Goal: Task Accomplishment & Management: Use online tool/utility

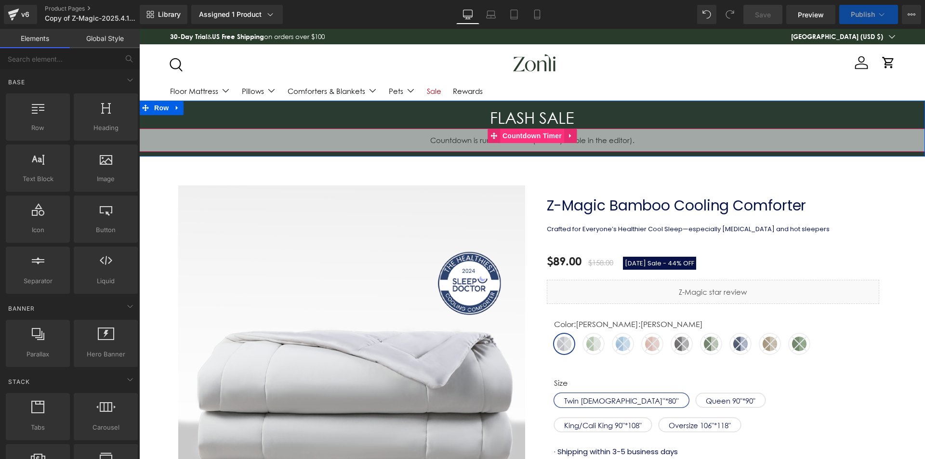
click at [521, 134] on span "Countdown Timer" at bounding box center [532, 136] width 64 height 14
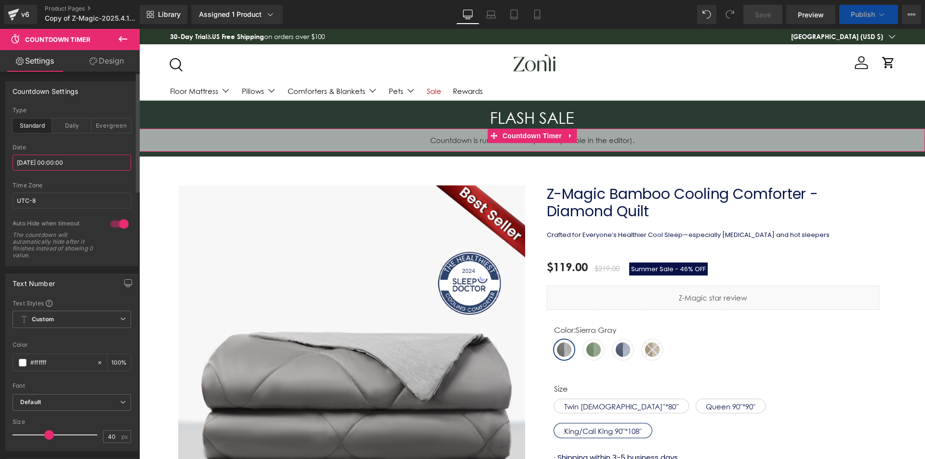
click at [54, 162] on input "[DATE] 00:00:00" at bounding box center [72, 163] width 119 height 16
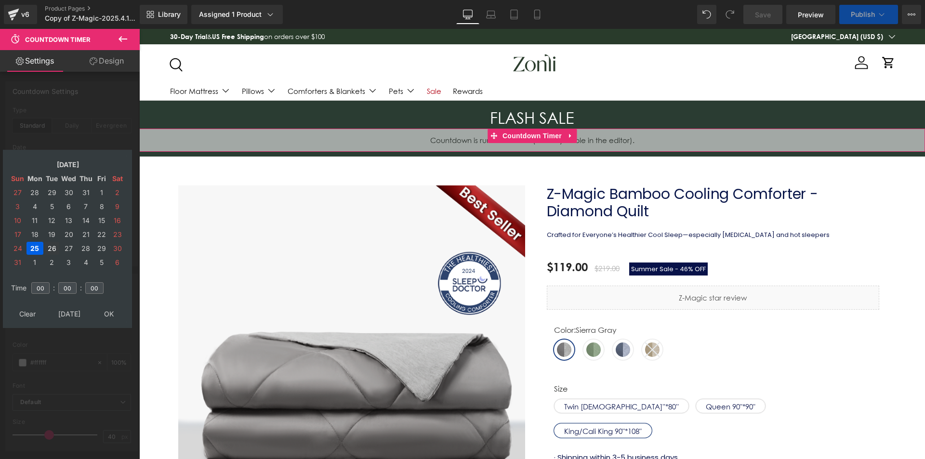
click at [48, 251] on td "26" at bounding box center [51, 248] width 15 height 13
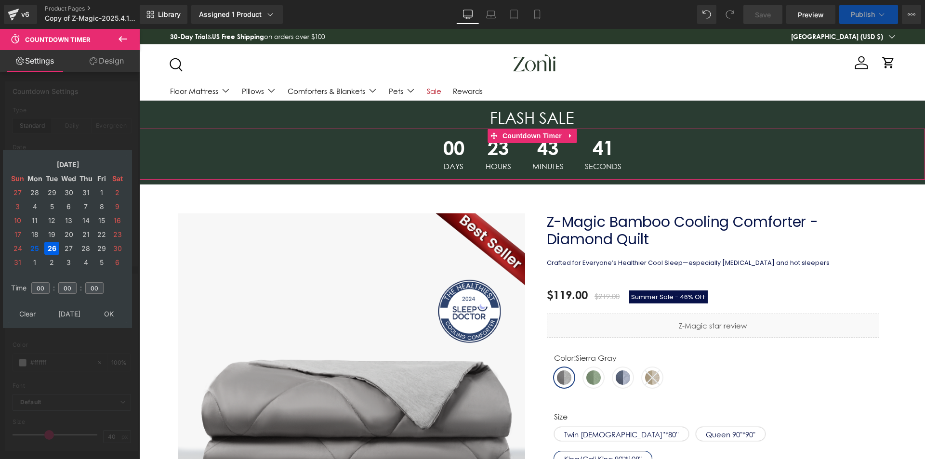
type input "[DATE] 00:00:00"
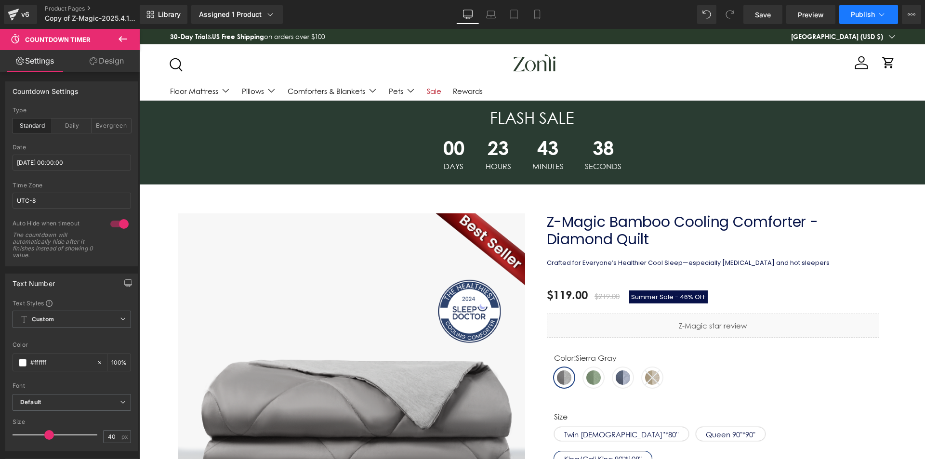
click at [874, 16] on span "Publish" at bounding box center [863, 15] width 24 height 8
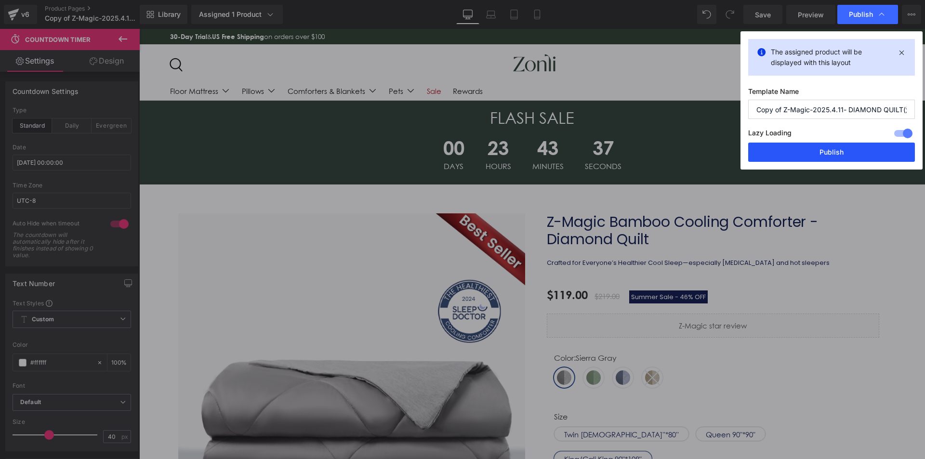
click at [839, 153] on button "Publish" at bounding box center [832, 152] width 167 height 19
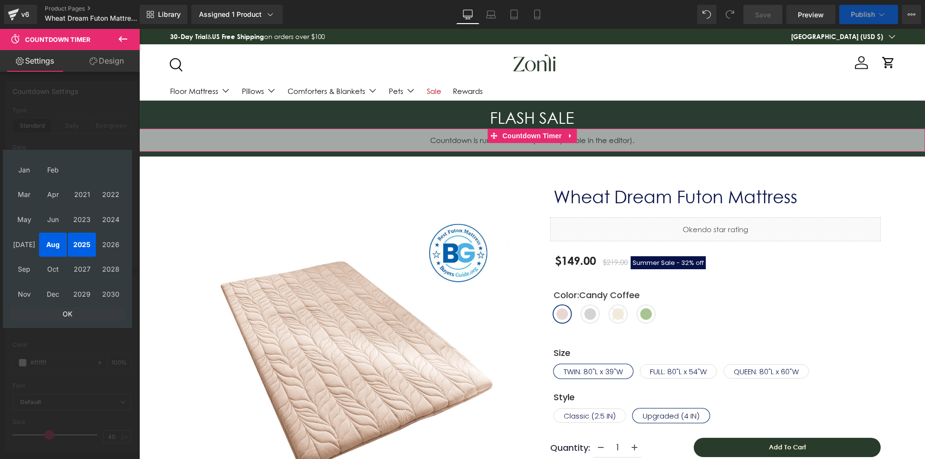
click at [67, 314] on td "OK" at bounding box center [67, 314] width 115 height 13
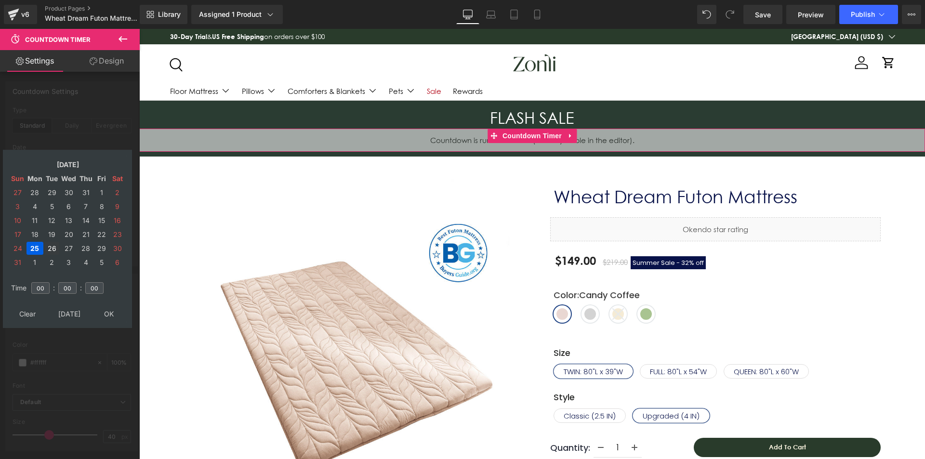
click at [51, 242] on td "26" at bounding box center [51, 248] width 15 height 13
type input "[DATE] 00:00:00"
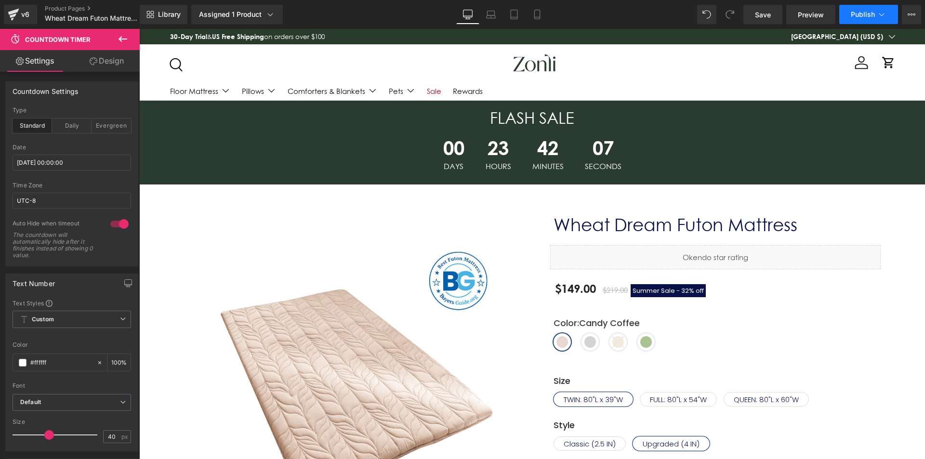
click at [862, 15] on span "Publish" at bounding box center [863, 15] width 24 height 8
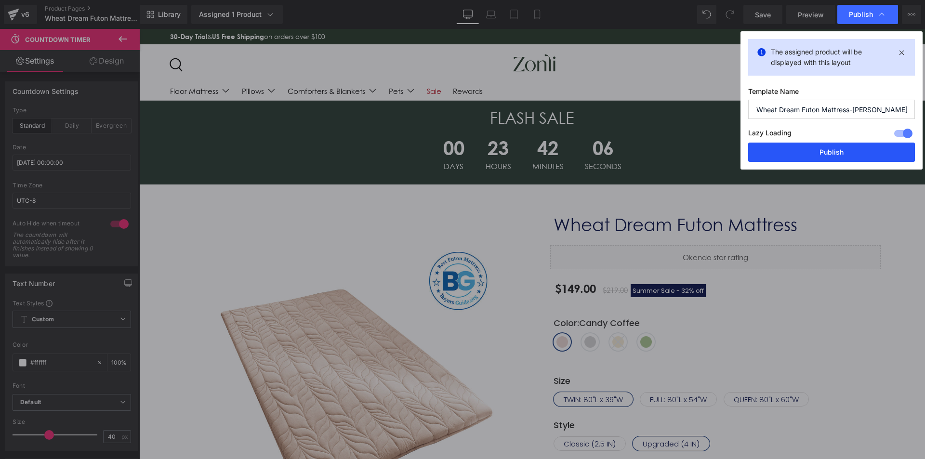
click at [556, 378] on button "Publish" at bounding box center [553, 381] width 5 height 6
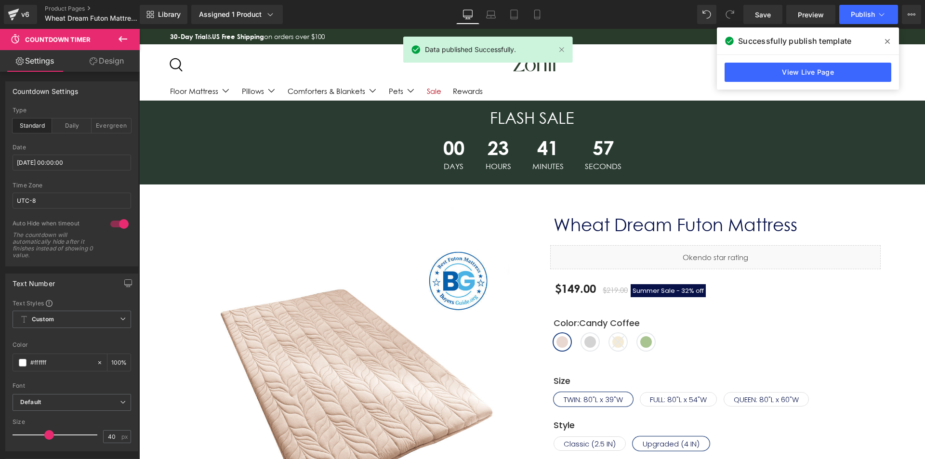
click at [889, 37] on span at bounding box center [887, 41] width 15 height 15
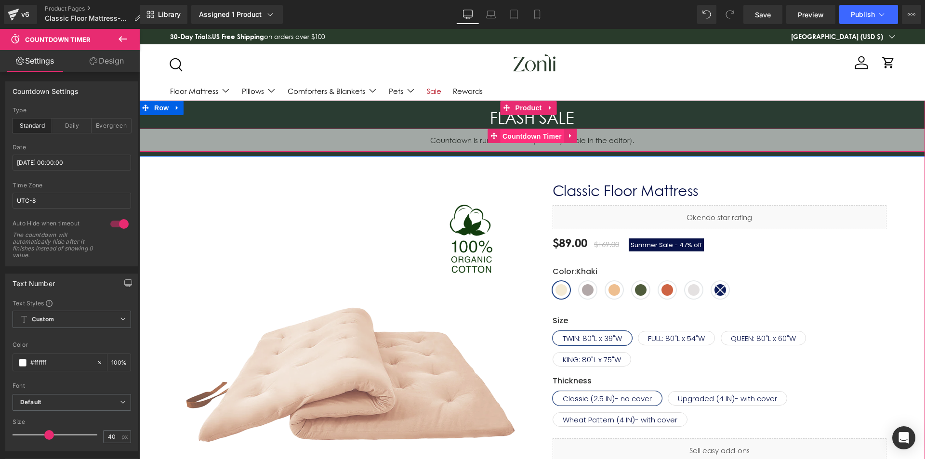
click at [511, 137] on span "Countdown Timer" at bounding box center [532, 136] width 64 height 14
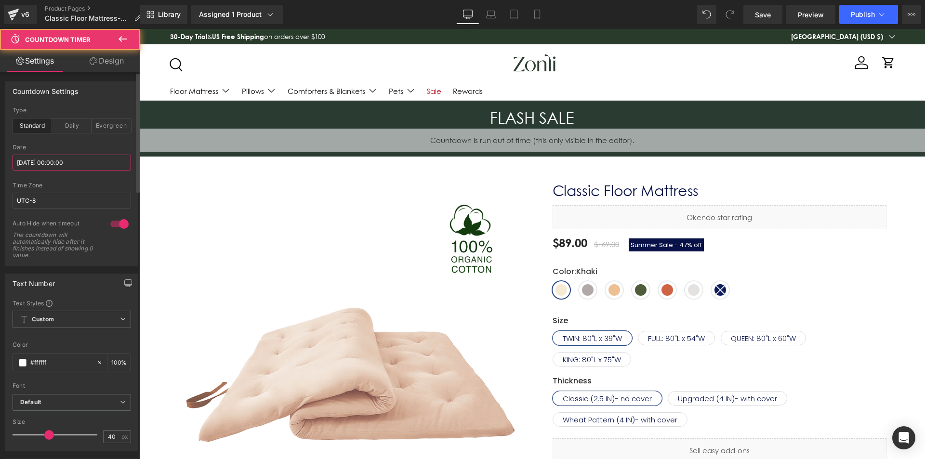
click at [38, 157] on input "[DATE] 00:00:00" at bounding box center [72, 163] width 119 height 16
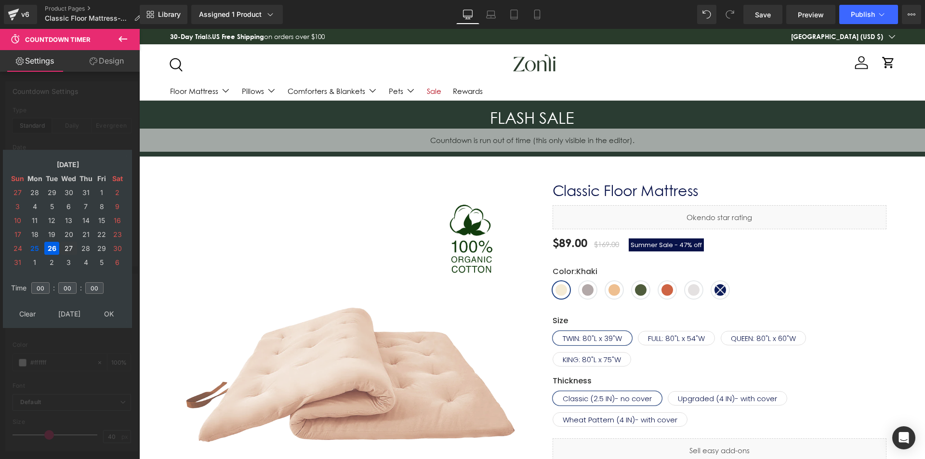
click at [68, 245] on td "27" at bounding box center [68, 248] width 17 height 13
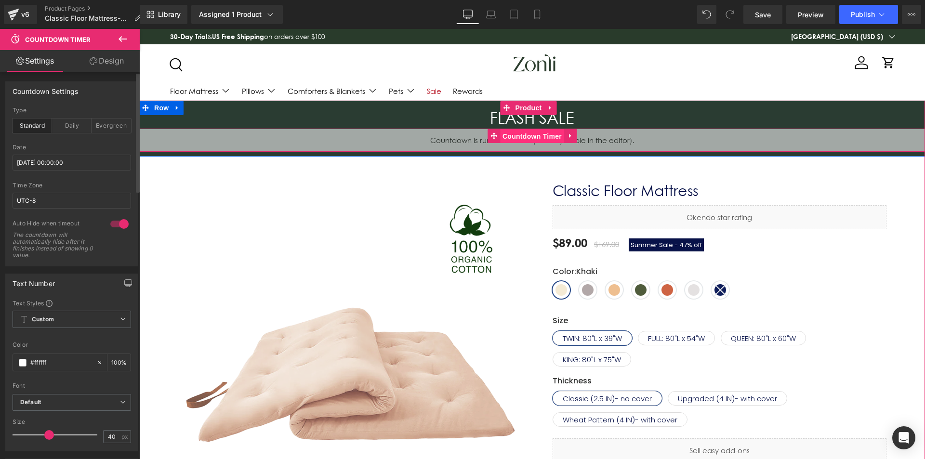
click at [524, 138] on span "Countdown Timer" at bounding box center [532, 136] width 64 height 14
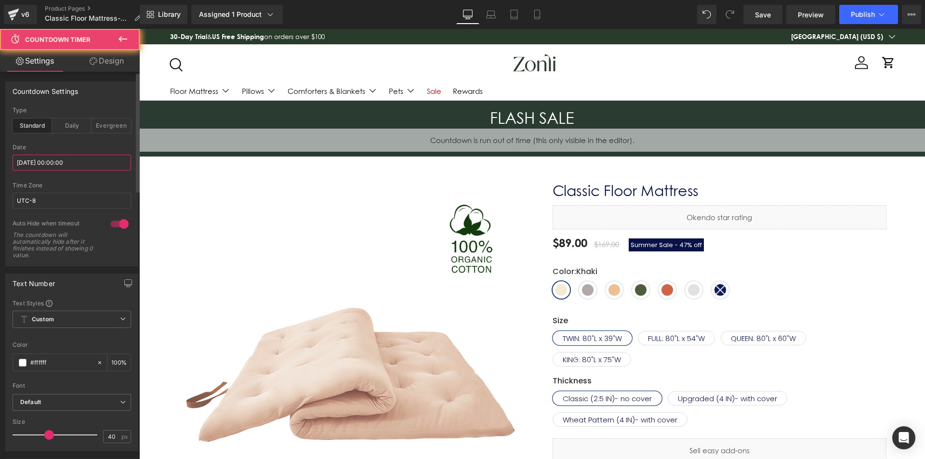
click at [49, 164] on input "2025/08/27 00:00:00" at bounding box center [72, 163] width 119 height 16
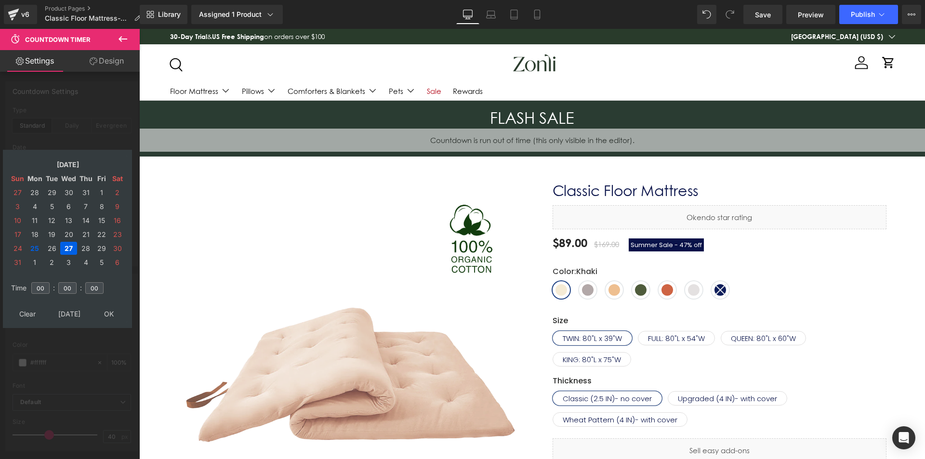
click at [51, 241] on table "Aug, 2025 Sun Mon Tue Wed Thu Fri Sat 27 28 29 30 31 1 2 3 4 5 6 7 8 9 10 11 12…" at bounding box center [68, 214] width 120 height 116
click at [50, 251] on td "26" at bounding box center [51, 248] width 15 height 13
type input "[DATE] 00:00:00"
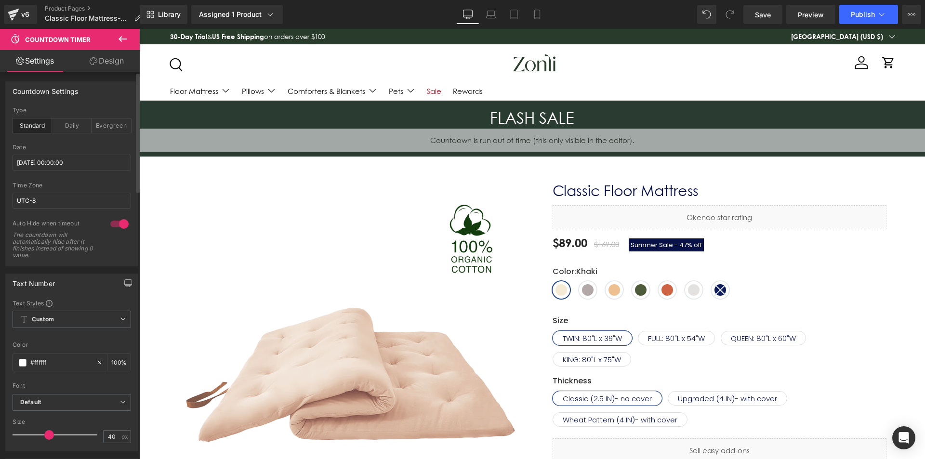
click at [518, 133] on span "Countdown Timer" at bounding box center [533, 136] width 52 height 12
click at [67, 157] on input "[DATE] 00:00:00" at bounding box center [72, 163] width 119 height 16
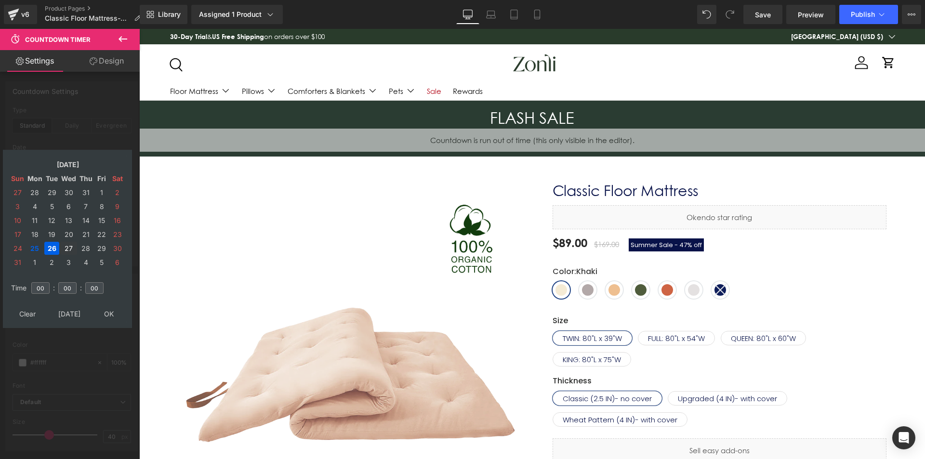
click at [65, 248] on td "27" at bounding box center [68, 248] width 17 height 13
click at [54, 250] on td "26" at bounding box center [51, 248] width 15 height 13
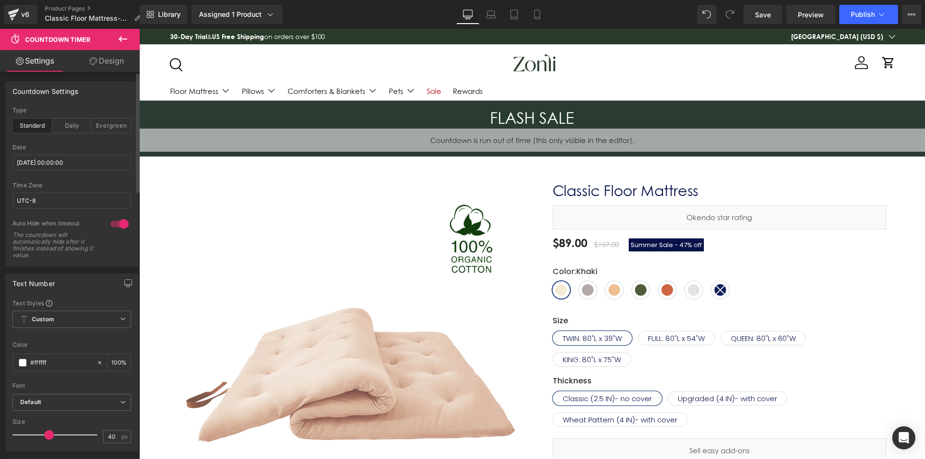
click at [526, 125] on h3 "FLASH SALE" at bounding box center [532, 118] width 786 height 21
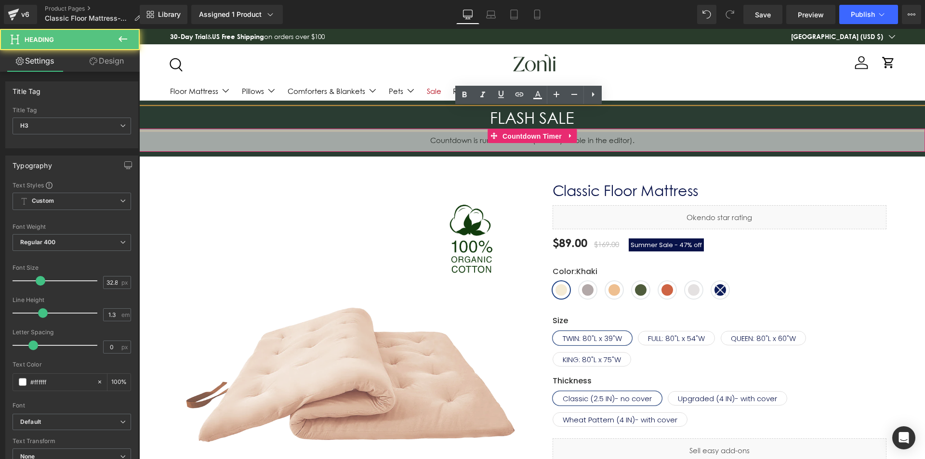
click at [528, 135] on span "Countdown Timer" at bounding box center [532, 136] width 64 height 14
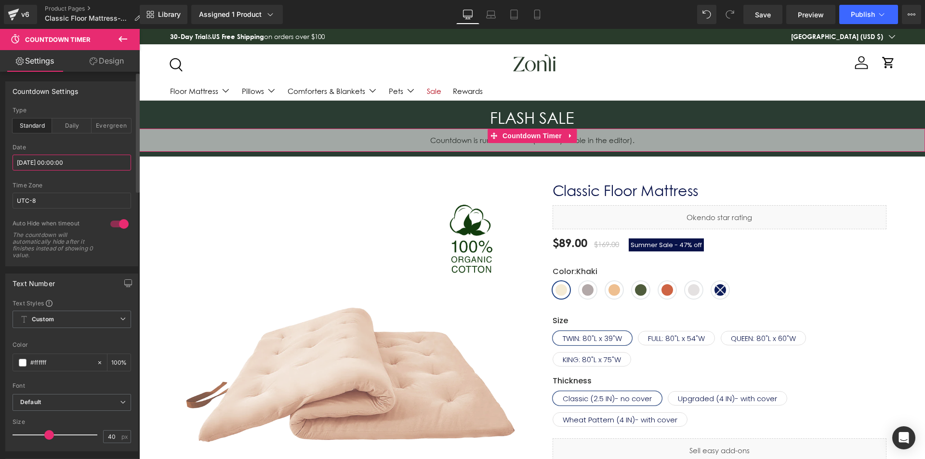
click at [42, 157] on input "[DATE] 00:00:00" at bounding box center [72, 163] width 119 height 16
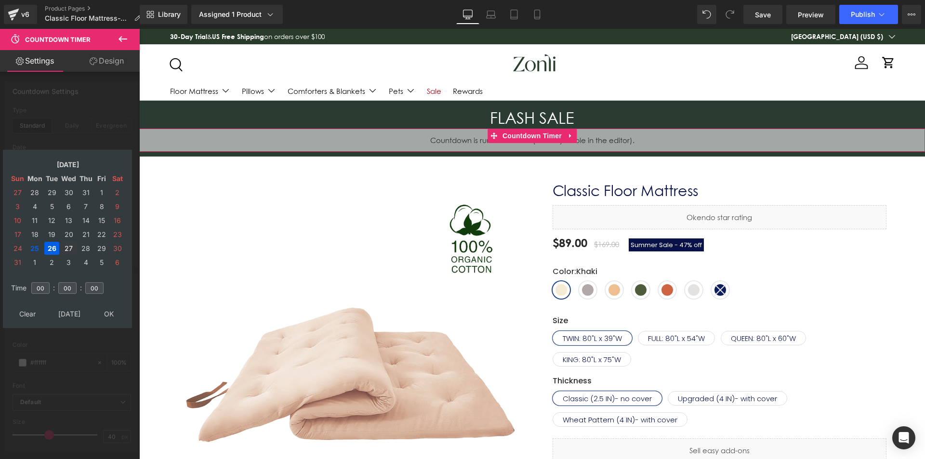
click at [69, 248] on td "27" at bounding box center [68, 248] width 17 height 13
drag, startPoint x: 103, startPoint y: 315, endPoint x: 120, endPoint y: 305, distance: 19.7
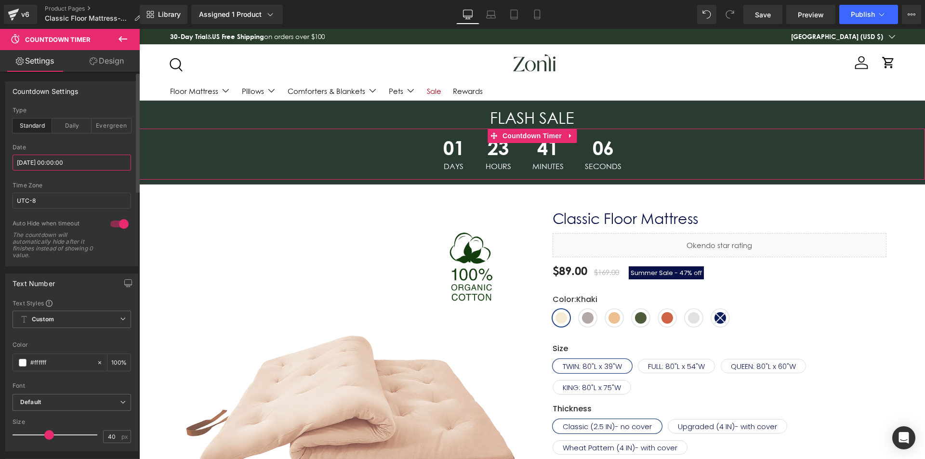
click at [74, 168] on input "2025/08/27 00:00:00" at bounding box center [72, 163] width 119 height 16
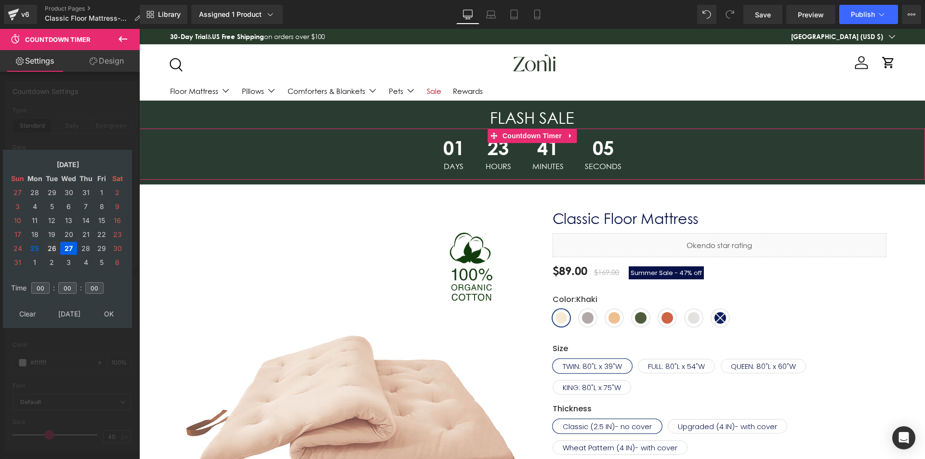
drag, startPoint x: 48, startPoint y: 248, endPoint x: 106, endPoint y: 292, distance: 73.0
click at [49, 249] on td "26" at bounding box center [51, 248] width 15 height 13
click at [103, 307] on table "Clear Today OK" at bounding box center [68, 314] width 120 height 18
type input "[DATE] 00:00:00"
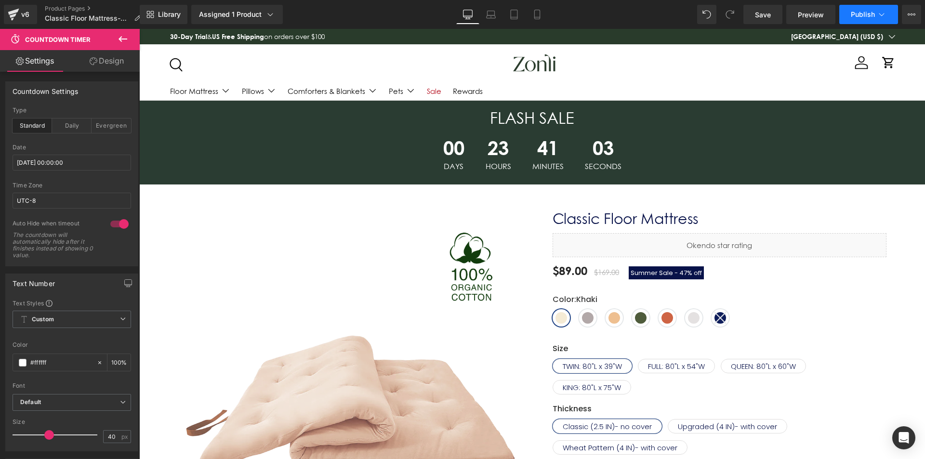
click at [865, 12] on span "Publish" at bounding box center [863, 15] width 24 height 8
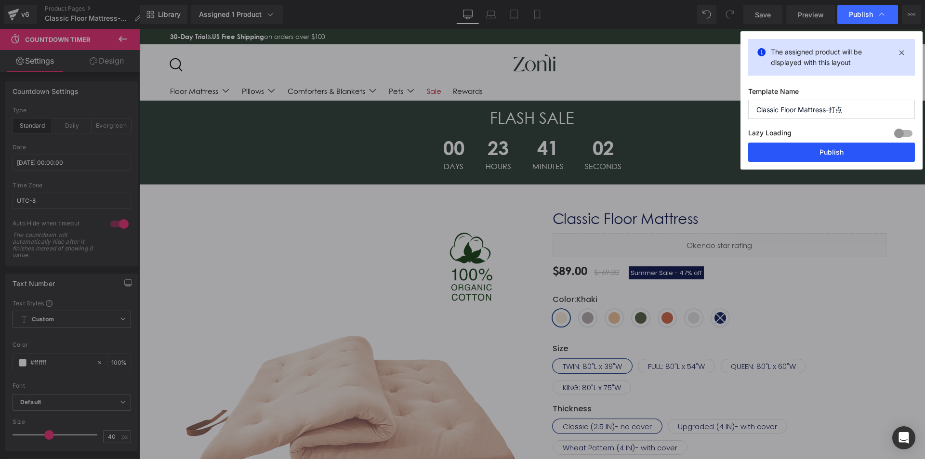
click at [0, 0] on button "Publish" at bounding box center [0, 0] width 0 height 0
